Goal: Task Accomplishment & Management: Manage account settings

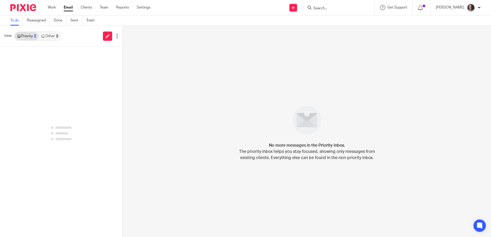
click at [52, 35] on link "Other 0" at bounding box center [50, 36] width 22 height 8
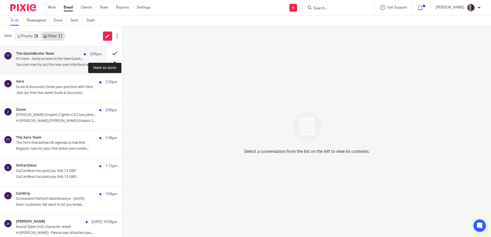
click at [116, 52] on button at bounding box center [114, 53] width 15 height 14
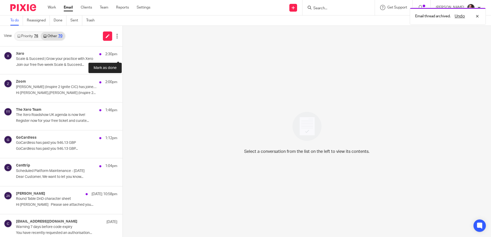
click at [122, 52] on button at bounding box center [124, 53] width 4 height 14
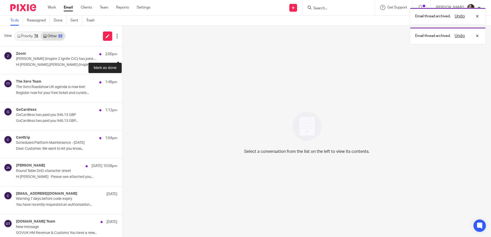
click at [122, 52] on button at bounding box center [124, 53] width 4 height 14
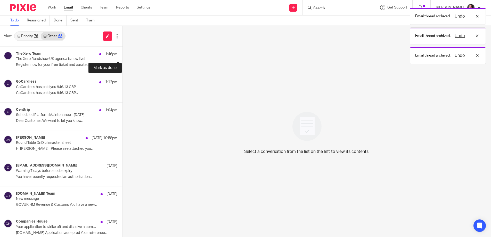
click at [122, 52] on button at bounding box center [124, 53] width 4 height 14
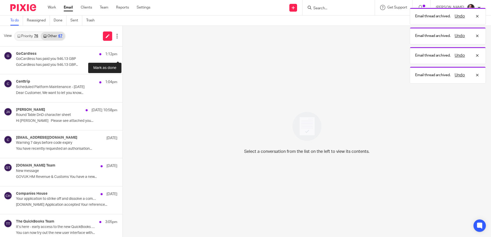
click at [122, 52] on button at bounding box center [124, 53] width 4 height 14
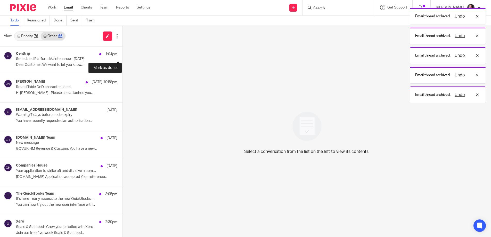
click at [122, 52] on button at bounding box center [124, 53] width 4 height 14
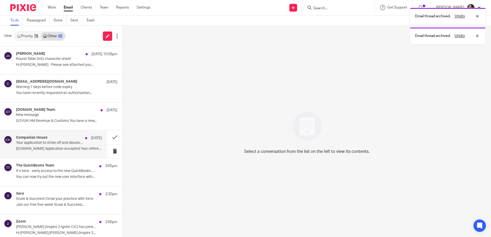
click at [65, 142] on p "Your application to strike off and dissolve a company has been accepted" at bounding box center [50, 142] width 69 height 4
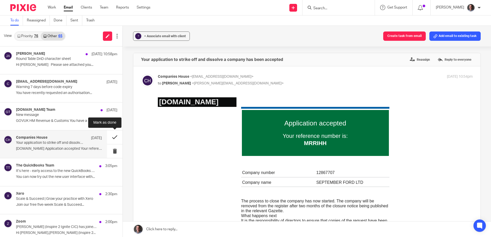
click at [114, 137] on button at bounding box center [114, 137] width 15 height 14
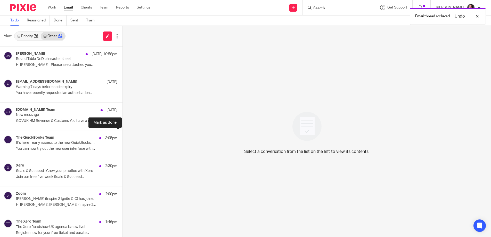
click at [122, 137] on button at bounding box center [124, 137] width 4 height 14
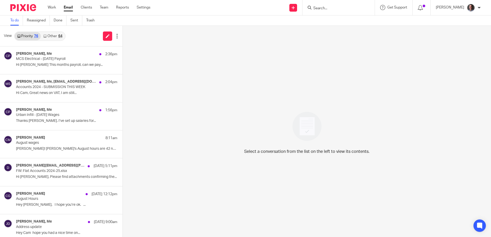
click at [55, 39] on link "Other 64" at bounding box center [53, 36] width 24 height 8
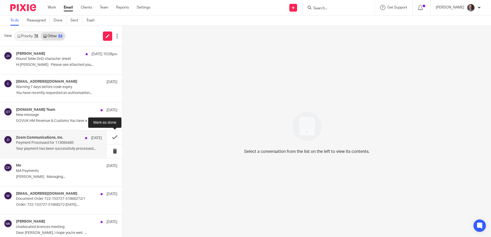
click at [114, 137] on button at bounding box center [114, 137] width 15 height 14
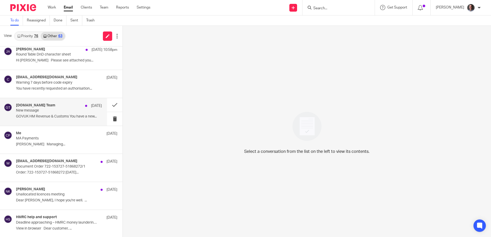
scroll to position [2, 0]
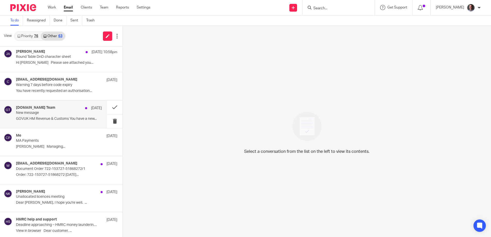
click at [41, 104] on div "[DOMAIN_NAME] Team [DATE] New message GOVUK HM Revenue & Customs You have a new…" at bounding box center [53, 114] width 107 height 28
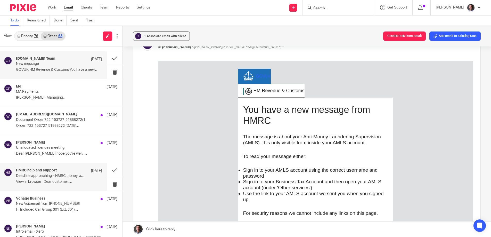
scroll to position [58, 0]
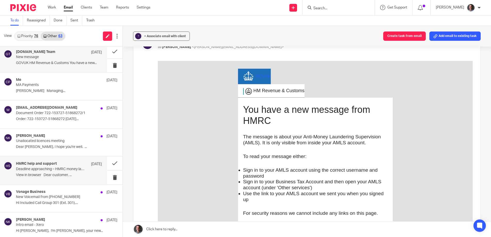
click at [62, 170] on p "Deadline approaching – HMRC money laundering supervision" at bounding box center [50, 169] width 69 height 4
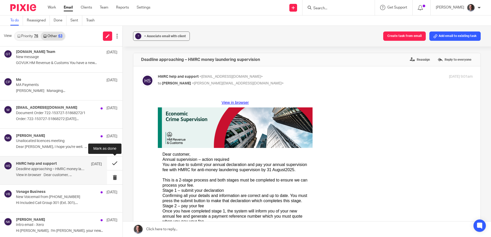
scroll to position [0, 0]
click at [114, 162] on button at bounding box center [114, 163] width 15 height 14
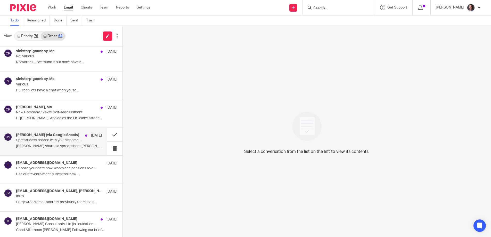
scroll to position [230, 0]
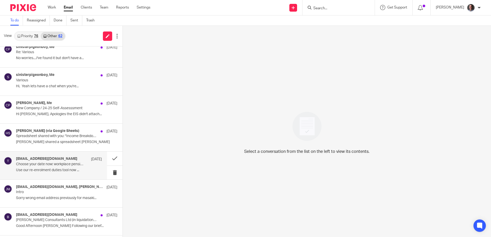
click at [56, 162] on p "Choose your date now: workplace pensions re-enrolment" at bounding box center [50, 164] width 69 height 4
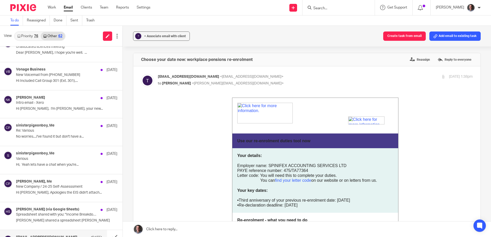
scroll to position [0, 0]
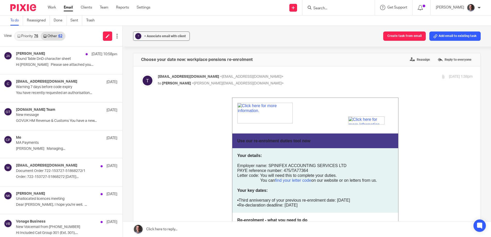
click at [32, 36] on link "Priority 76" at bounding box center [28, 36] width 26 height 8
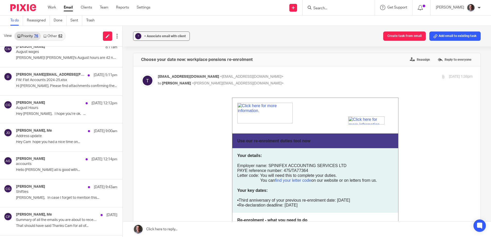
scroll to position [88, 0]
